Goal: Task Accomplishment & Management: Use online tool/utility

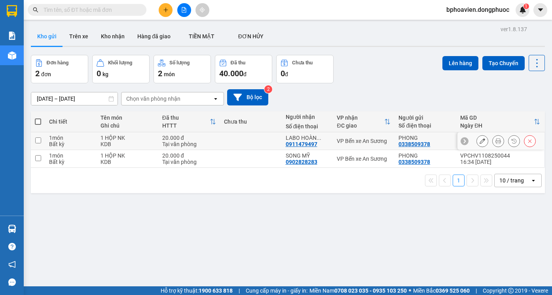
click at [37, 141] on input "checkbox" at bounding box center [38, 141] width 6 height 6
checkbox input "true"
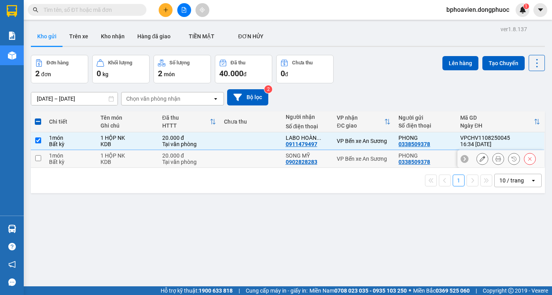
drag, startPoint x: 38, startPoint y: 157, endPoint x: 49, endPoint y: 170, distance: 17.2
click at [39, 159] on input "checkbox" at bounding box center [38, 158] width 6 height 6
checkbox input "true"
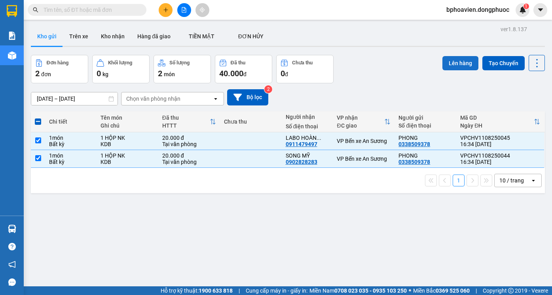
click at [452, 65] on button "Lên hàng" at bounding box center [460, 63] width 36 height 14
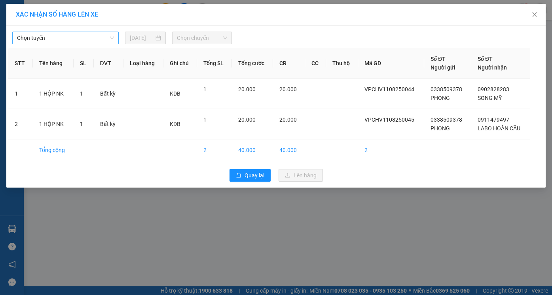
click at [112, 38] on span "Chọn tuyến" at bounding box center [65, 38] width 97 height 12
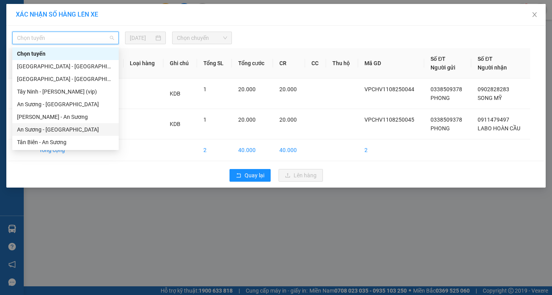
scroll to position [40, 0]
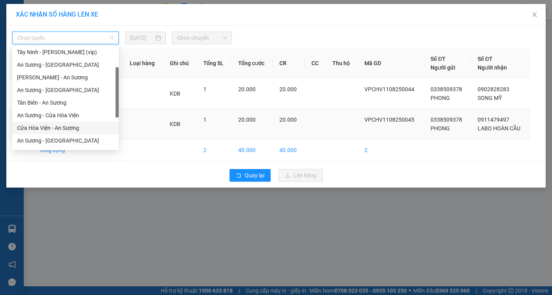
click at [68, 132] on div "Cửa Hòa Viện - An Sương" at bounding box center [65, 128] width 97 height 9
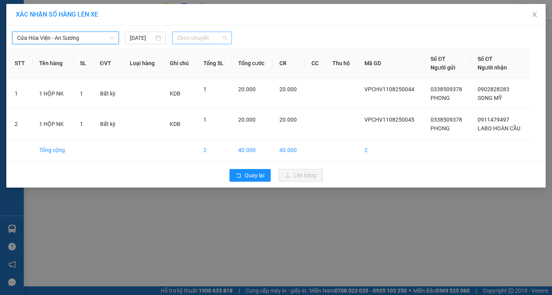
click at [225, 38] on span "Chọn chuyến" at bounding box center [202, 38] width 50 height 12
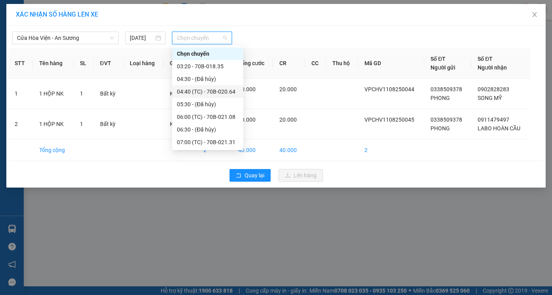
click at [222, 94] on div "04:40 (TC) - 70B-020.64" at bounding box center [208, 91] width 62 height 9
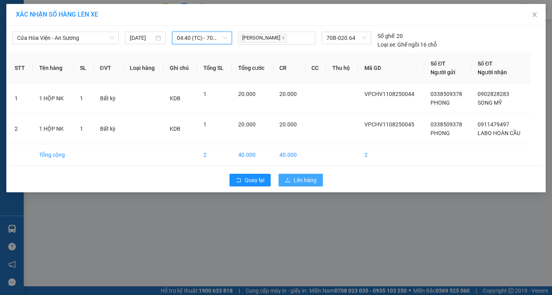
click at [305, 178] on span "Lên hàng" at bounding box center [304, 180] width 23 height 9
